Goal: Communication & Community: Answer question/provide support

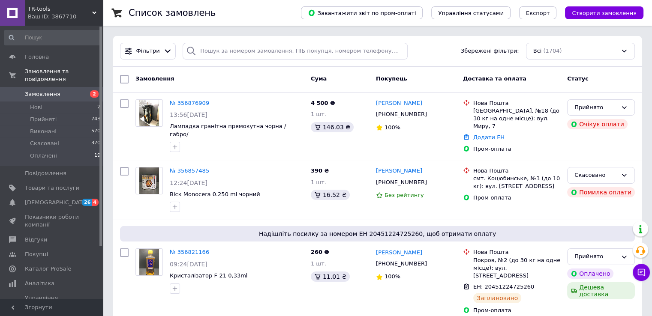
click at [52, 90] on span "Замовлення" at bounding box center [43, 94] width 36 height 8
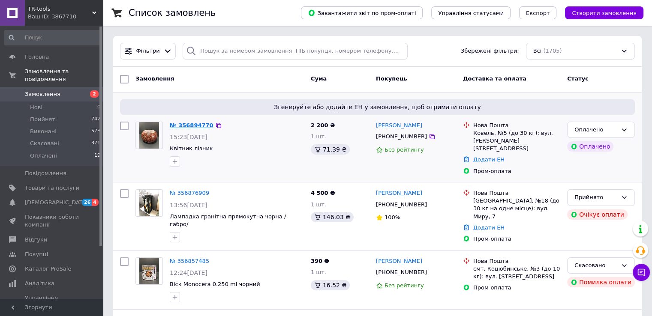
click at [187, 126] on link "№ 356894770" at bounding box center [192, 125] width 44 height 6
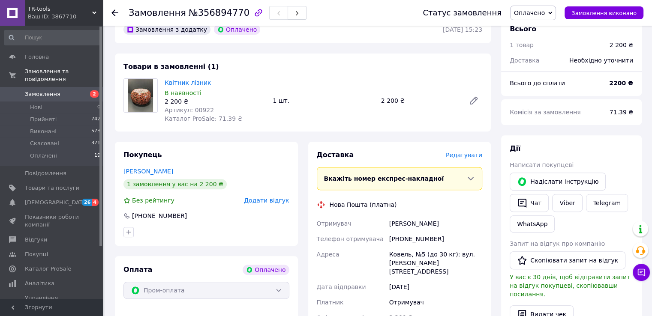
scroll to position [274, 0]
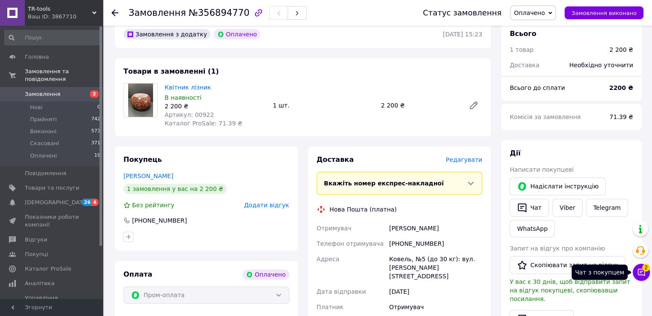
click at [646, 275] on button "Чат з покупцем 2" at bounding box center [640, 272] width 17 height 17
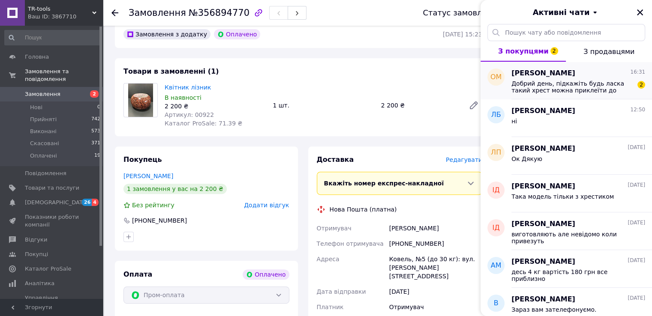
click at [578, 96] on div "Олена Мельник 16:31 Добрий день, підкажіть будь ласка такий хрест можна приклеї…" at bounding box center [581, 81] width 141 height 38
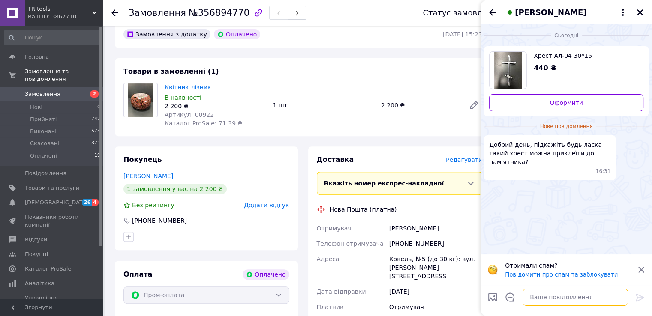
click at [553, 299] on textarea at bounding box center [574, 297] width 105 height 17
type textarea "Доброго дня"
click at [639, 300] on icon at bounding box center [639, 298] width 10 height 10
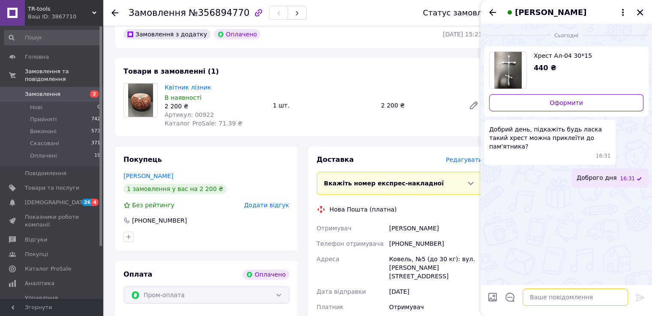
click at [592, 302] on textarea at bounding box center [574, 297] width 105 height 17
type textarea "Так можна"
click at [637, 299] on icon at bounding box center [639, 298] width 10 height 10
click at [640, 12] on icon "Закрити" at bounding box center [640, 12] width 6 height 6
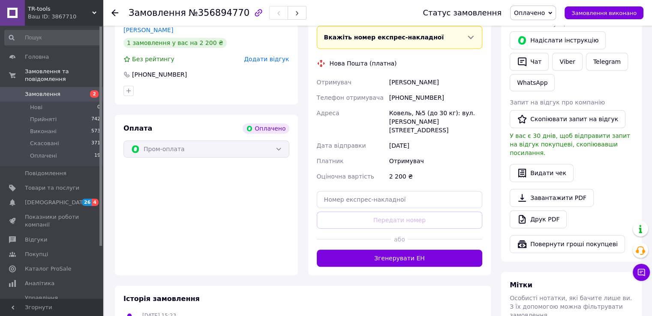
scroll to position [428, 0]
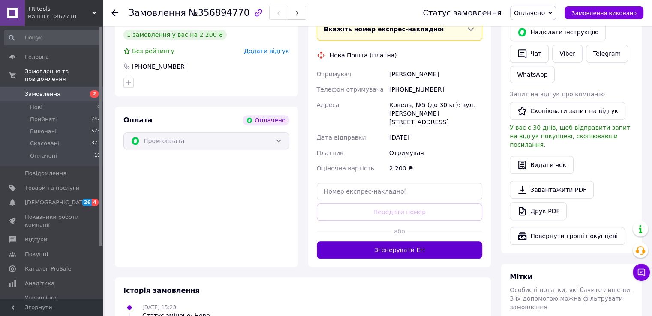
click at [417, 244] on button "Згенерувати ЕН" at bounding box center [400, 250] width 166 height 17
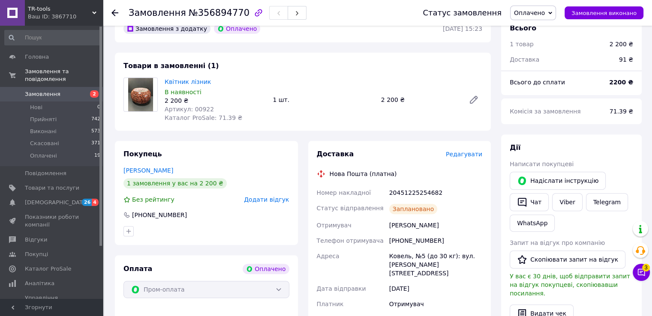
scroll to position [274, 0]
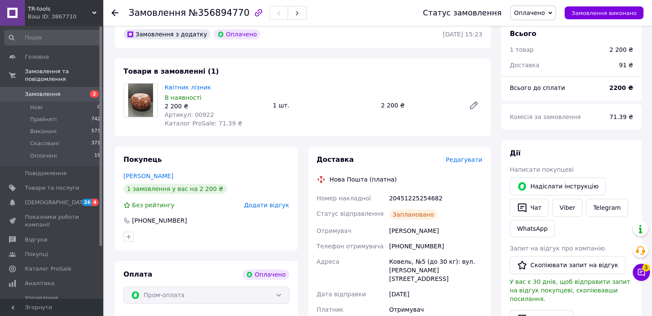
click at [44, 90] on span "Замовлення" at bounding box center [43, 94] width 36 height 8
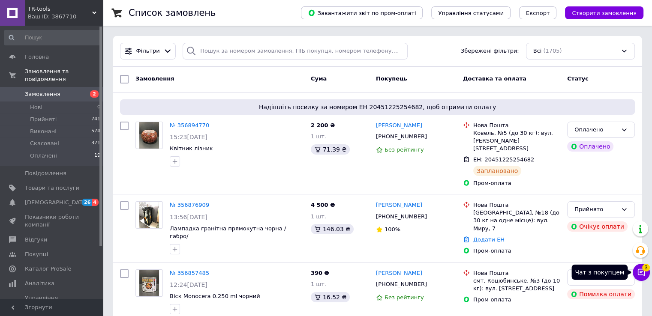
click at [637, 275] on icon at bounding box center [641, 272] width 9 height 9
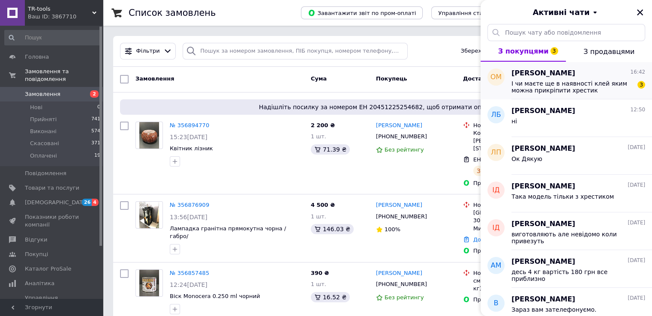
click at [581, 81] on span "І чи маєте ще в наявності клей яким можна прикріпити хрестик" at bounding box center [572, 87] width 122 height 14
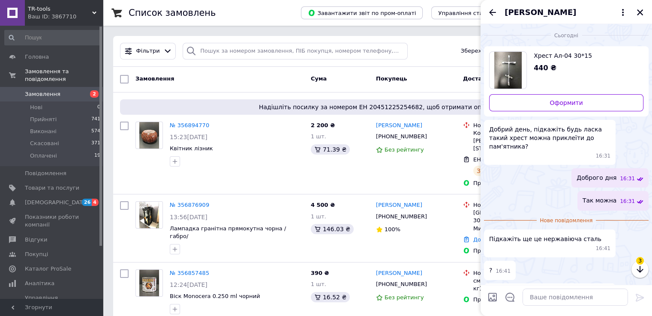
scroll to position [21, 0]
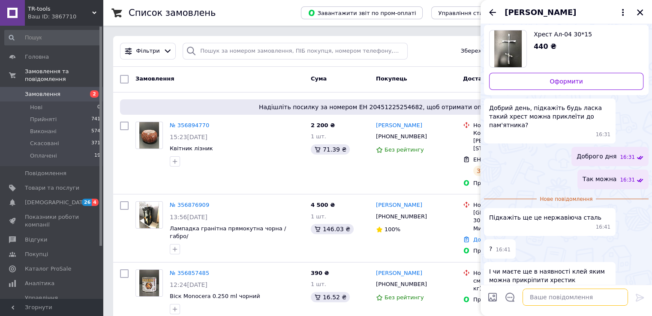
click at [547, 296] on textarea at bounding box center [574, 297] width 105 height 17
type textarea "Це алюміній"
click at [641, 297] on icon at bounding box center [639, 298] width 8 height 8
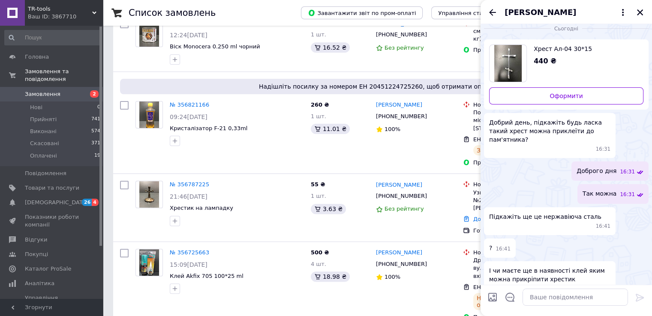
scroll to position [276, 0]
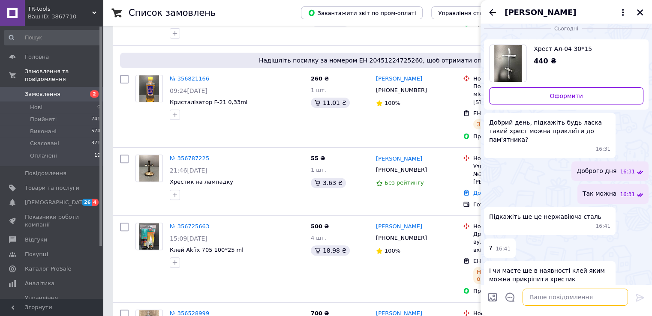
click at [577, 301] on textarea at bounding box center [574, 297] width 105 height 17
type textarea "к"
type textarea "Клей є в наявності 250 грн"
click at [637, 297] on icon at bounding box center [639, 298] width 8 height 8
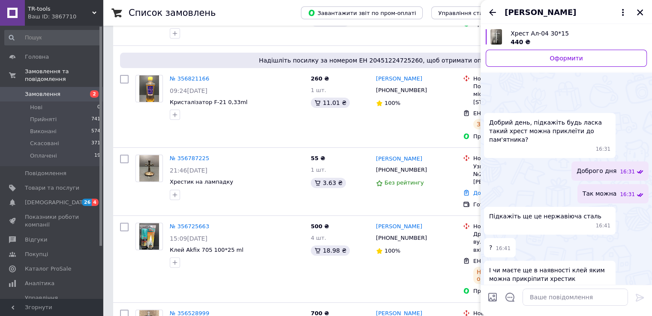
scroll to position [51, 0]
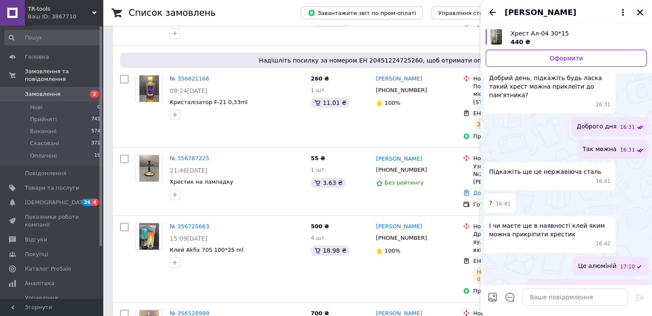
click at [641, 10] on icon "Закрити" at bounding box center [640, 13] width 8 height 8
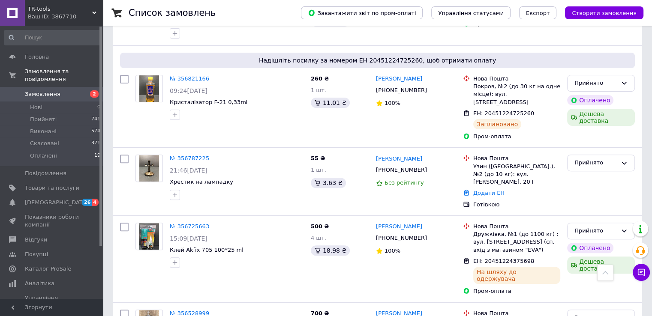
click at [47, 90] on span "Замовлення" at bounding box center [43, 94] width 36 height 8
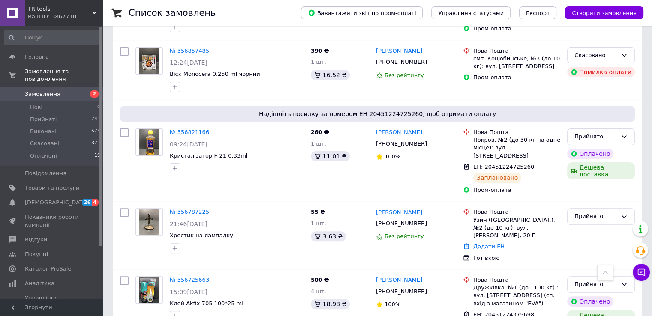
scroll to position [240, 0]
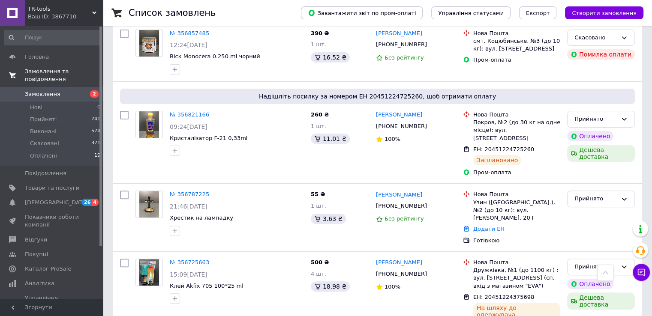
click at [43, 74] on span "Замовлення та повідомлення" at bounding box center [64, 75] width 78 height 15
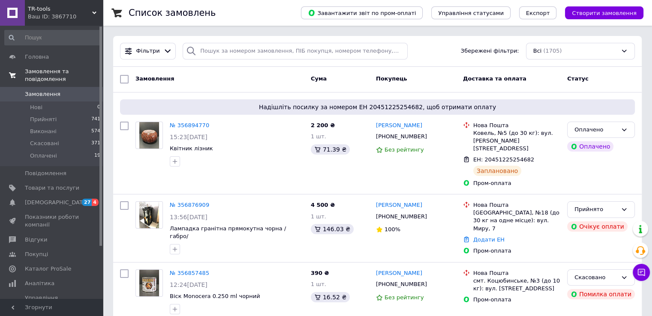
click at [91, 71] on span "Замовлення та повідомлення" at bounding box center [64, 75] width 78 height 15
